Goal: Task Accomplishment & Management: Use online tool/utility

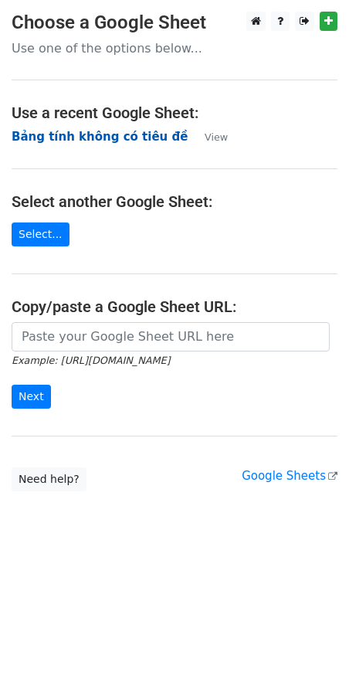
click at [84, 132] on strong "Bảng tính không có tiêu đề" at bounding box center [100, 137] width 176 height 14
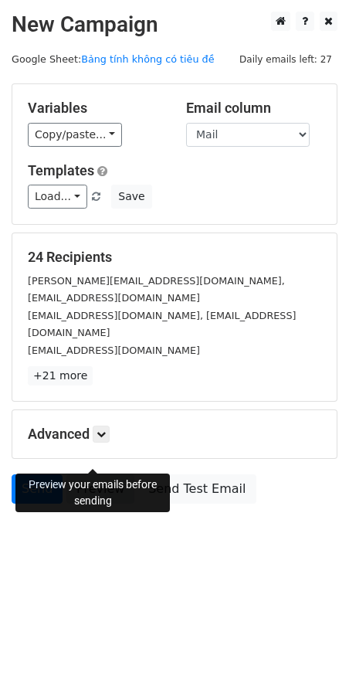
click at [96, 475] on link "Preview" at bounding box center [100, 489] width 68 height 29
click at [54, 475] on link "Send" at bounding box center [37, 489] width 51 height 29
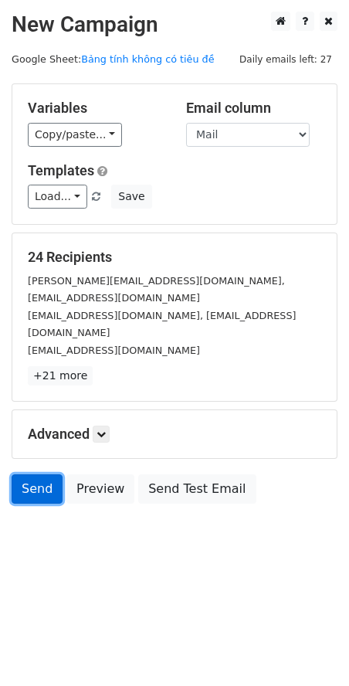
click at [43, 475] on link "Send" at bounding box center [37, 489] width 51 height 29
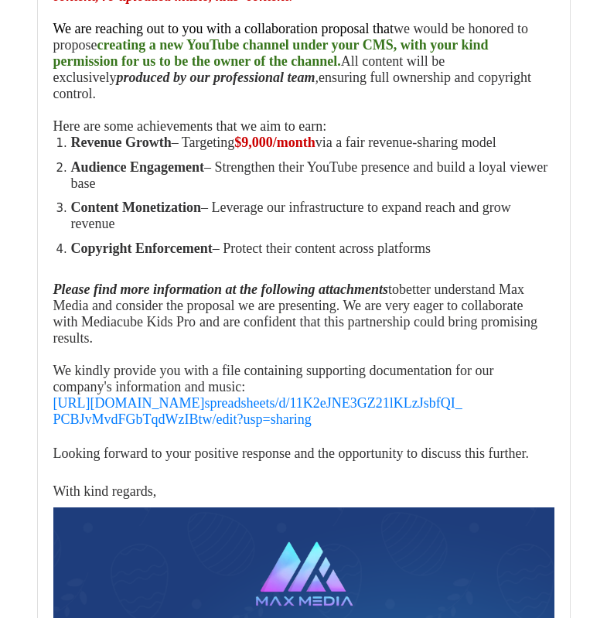
scroll to position [9895, 0]
